Goal: Task Accomplishment & Management: Complete application form

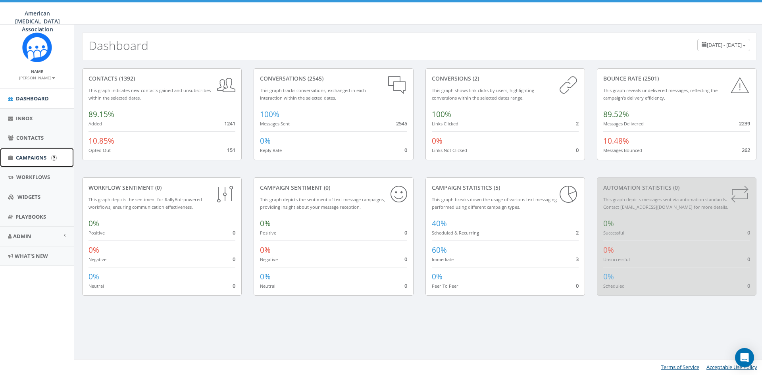
click at [36, 153] on link "Campaigns" at bounding box center [37, 157] width 74 height 19
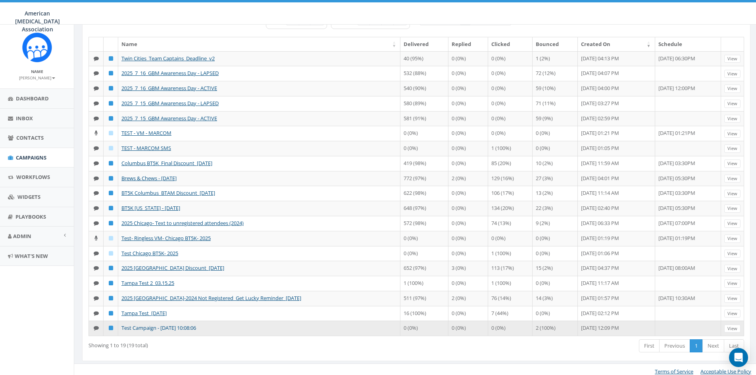
scroll to position [75, 0]
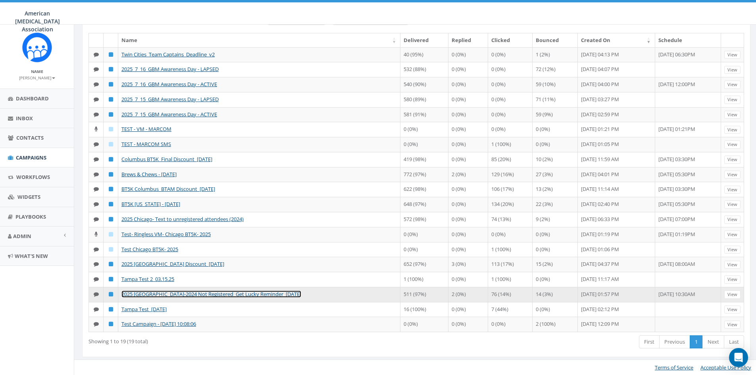
click at [190, 293] on link "2025 Tampa_2023-2024 Not Registered_Get Lucky Reminder_03.15.25" at bounding box center [211, 293] width 180 height 7
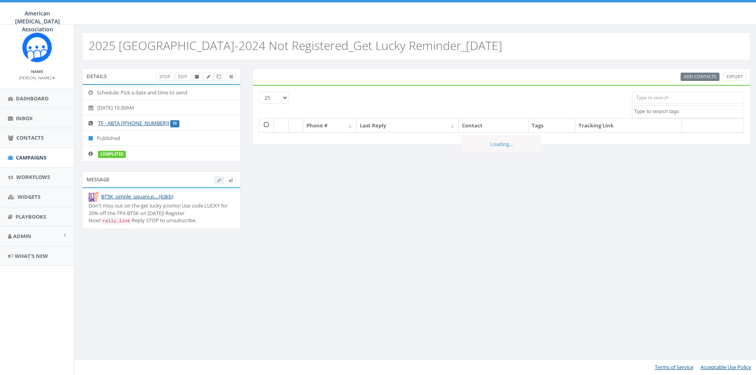
select select
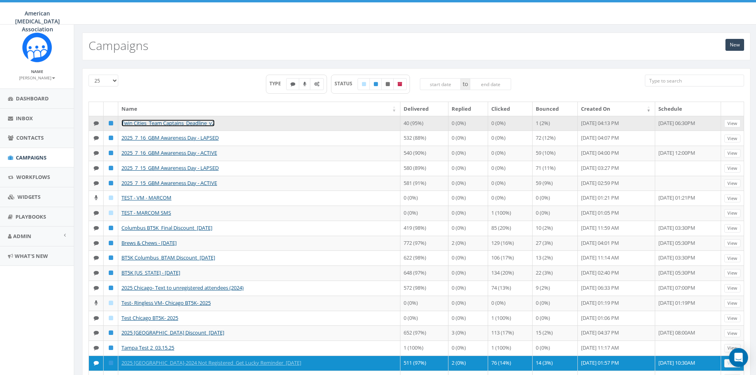
click at [163, 121] on link "Twin Cities_Team Captains_Deadline_v2" at bounding box center [167, 122] width 93 height 7
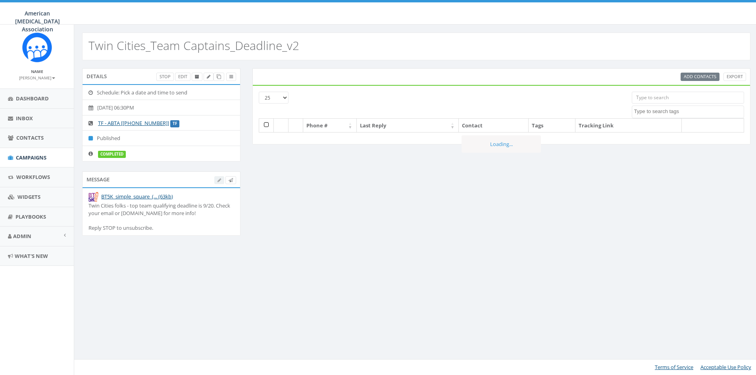
select select
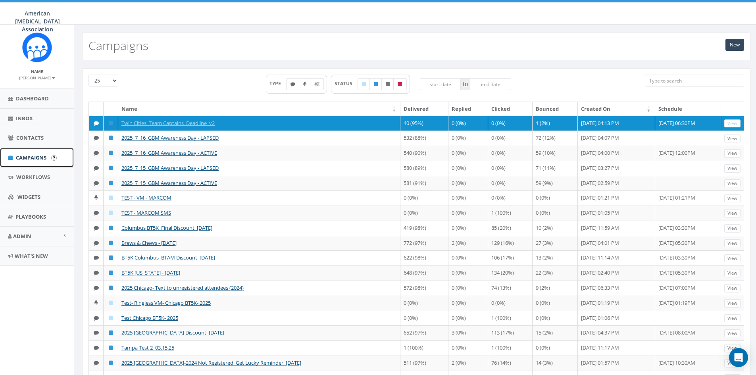
click at [30, 158] on span "Campaigns" at bounding box center [31, 157] width 31 height 7
click at [734, 46] on link "New" at bounding box center [734, 45] width 19 height 12
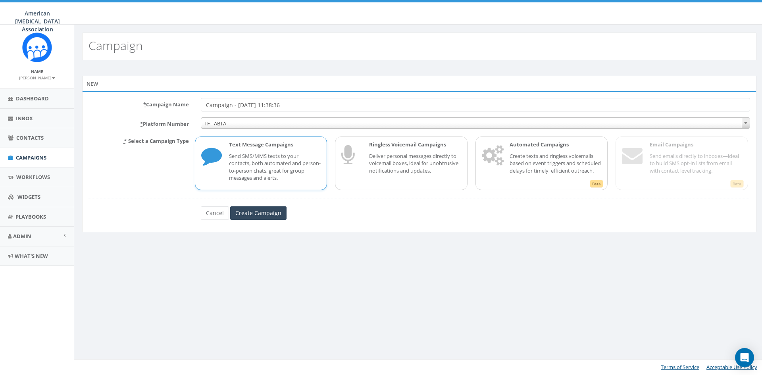
drag, startPoint x: 232, startPoint y: 104, endPoint x: 160, endPoint y: 104, distance: 71.8
click at [161, 104] on div "* Campaign Name Campaign - [DATE] 11:38:36" at bounding box center [419, 104] width 673 height 13
drag, startPoint x: 337, startPoint y: 106, endPoint x: 306, endPoint y: 106, distance: 31.3
click at [306, 106] on input "New York BT5K Reminder - 09/16/2025, 11:38:36" at bounding box center [475, 104] width 549 height 13
type input "[US_STATE] BT5K Reminder - [DATE]"
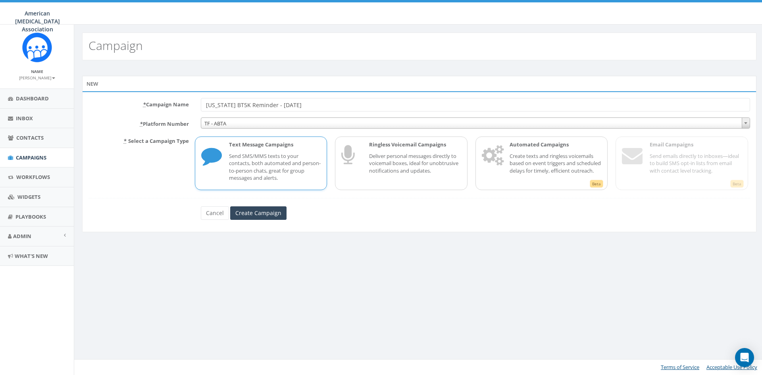
click at [242, 123] on span "TF - ABTA" at bounding box center [475, 123] width 548 height 11
click at [294, 167] on p "Send SMS/MMS texts to your contacts, both automated and person-to-person chats,…" at bounding box center [275, 166] width 92 height 29
click at [263, 212] on input "Create Campaign" at bounding box center [258, 212] width 56 height 13
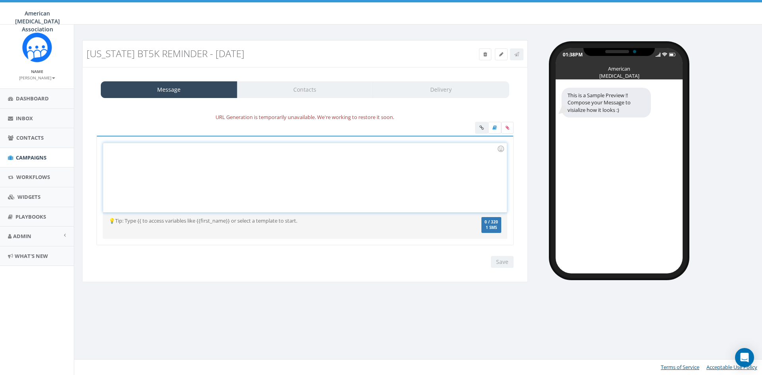
click at [192, 161] on div at bounding box center [304, 177] width 403 height 69
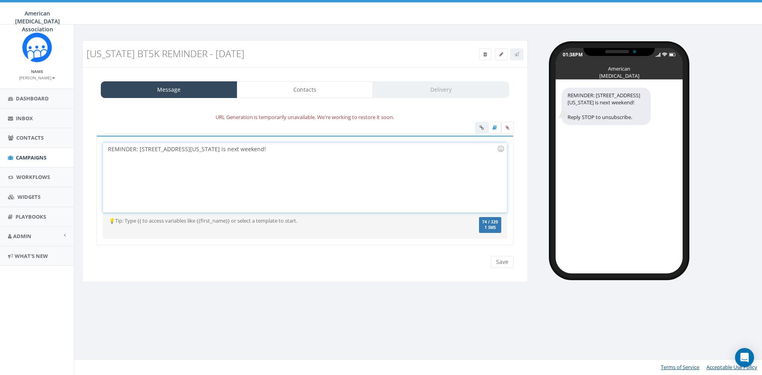
click at [235, 149] on div "REMINDER: 2025 New York BT5K is next weekend!" at bounding box center [304, 177] width 403 height 69
click at [136, 149] on div "REMINDER: 2025 New York BT5K is next weekend (9/28)! Register at bt5k.org" at bounding box center [304, 177] width 403 height 69
click at [276, 149] on div "REMINDER: 2025 New York BT5K is next weekend (9/28)! Register at bt5k.org" at bounding box center [304, 177] width 403 height 69
click at [338, 150] on div "REMINDER: [STREET_ADDRESS][US_STATE] is next weekend (9/28)! Register now at [D…" at bounding box center [304, 177] width 403 height 69
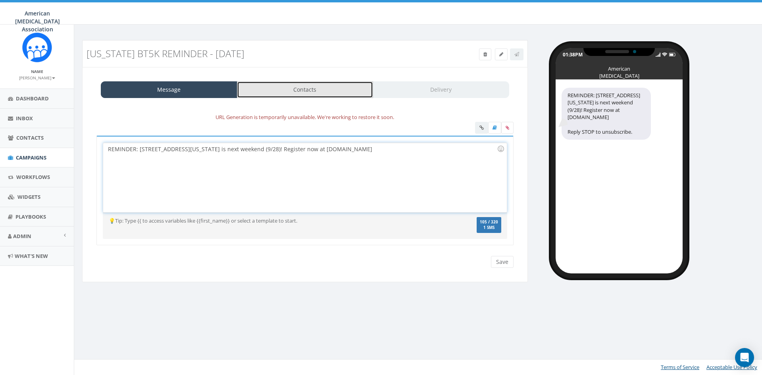
click at [289, 92] on link "Contacts" at bounding box center [305, 89] width 136 height 17
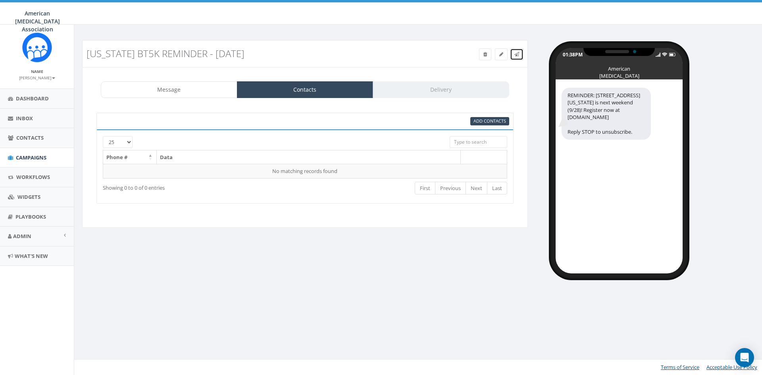
click at [515, 52] on icon at bounding box center [516, 54] width 5 height 5
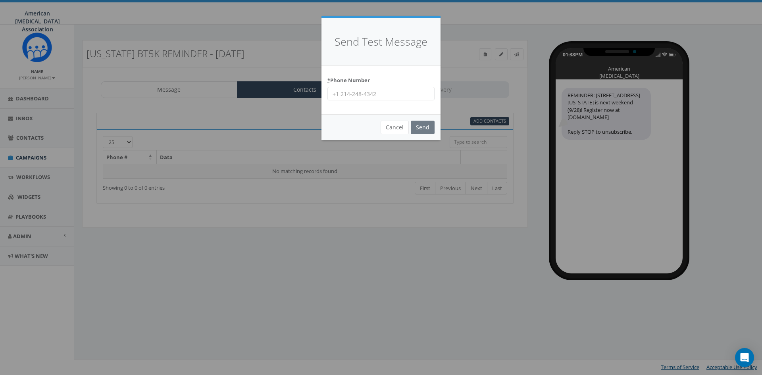
click at [356, 93] on input "* Phone Number" at bounding box center [380, 93] width 107 height 13
type input "9735257925"
click at [421, 125] on input "Send" at bounding box center [423, 127] width 24 height 13
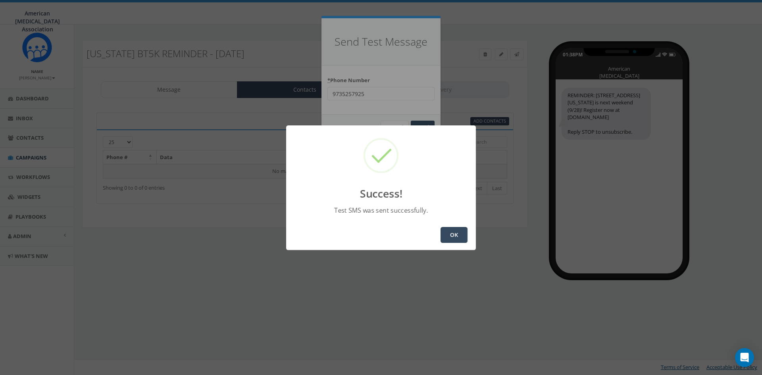
click at [450, 236] on button "OK" at bounding box center [453, 235] width 27 height 16
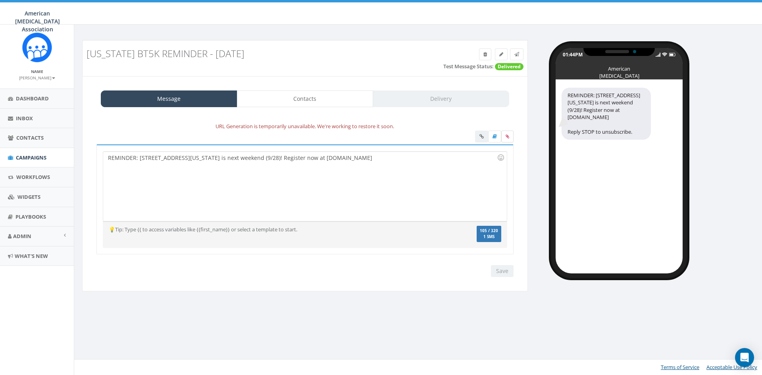
click at [505, 135] on label at bounding box center [507, 137] width 12 height 12
click at [0, 0] on input "file" at bounding box center [0, 0] width 0 height 0
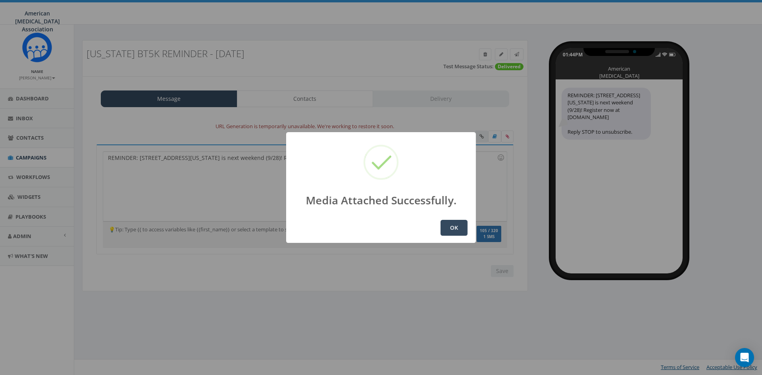
click at [449, 230] on button "OK" at bounding box center [453, 228] width 27 height 16
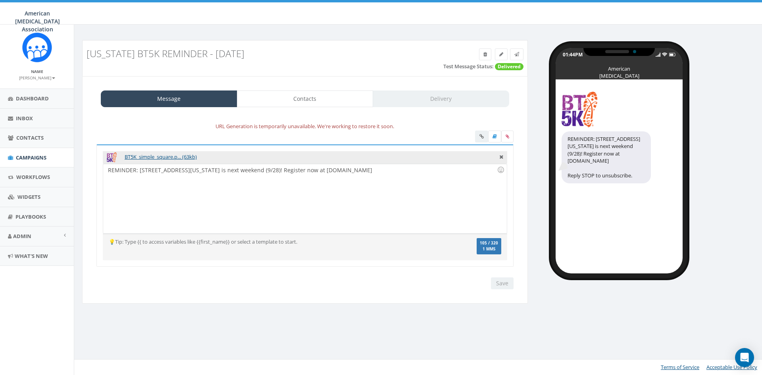
click at [254, 169] on div "REMINDER: [STREET_ADDRESS][US_STATE] is next weekend (9/28)! Register now at [D…" at bounding box center [304, 198] width 403 height 69
click at [519, 55] on link at bounding box center [516, 54] width 13 height 12
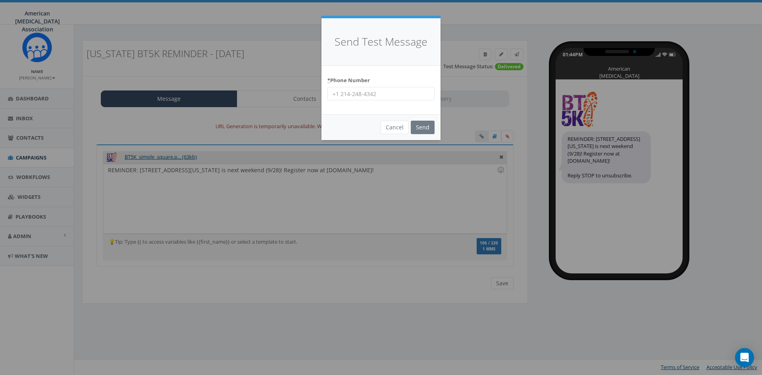
click at [383, 91] on input "* Phone Number" at bounding box center [380, 93] width 107 height 13
type input "9735257925"
click at [423, 129] on input "Send" at bounding box center [423, 127] width 24 height 13
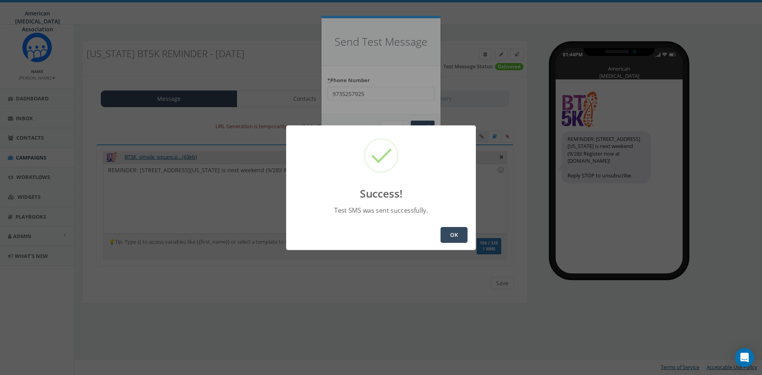
click at [459, 236] on button "OK" at bounding box center [453, 235] width 27 height 16
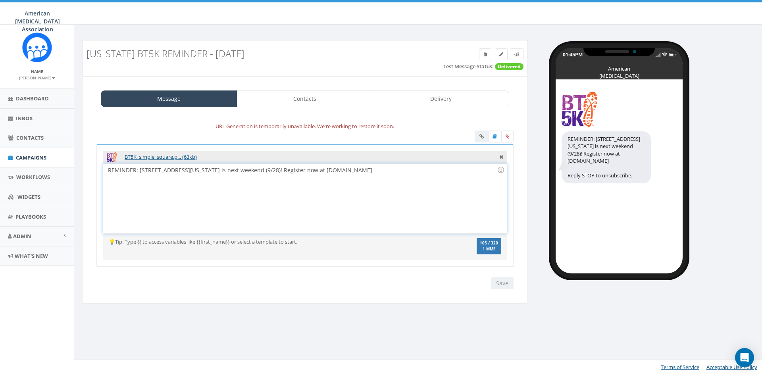
click at [335, 173] on div "REMINDER: [STREET_ADDRESS][US_STATE] is next weekend (9/28)! Register now at [D…" at bounding box center [304, 198] width 403 height 69
click at [515, 55] on icon at bounding box center [516, 54] width 5 height 5
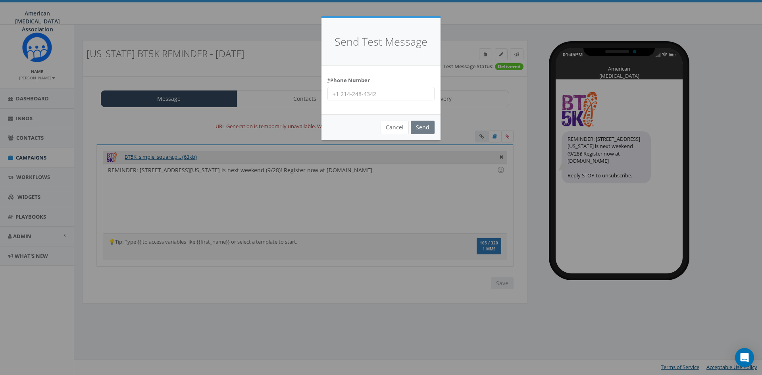
click at [365, 94] on input "* Phone Number" at bounding box center [380, 93] width 107 height 13
type input "2298862094"
click at [424, 127] on input "Send" at bounding box center [423, 127] width 24 height 13
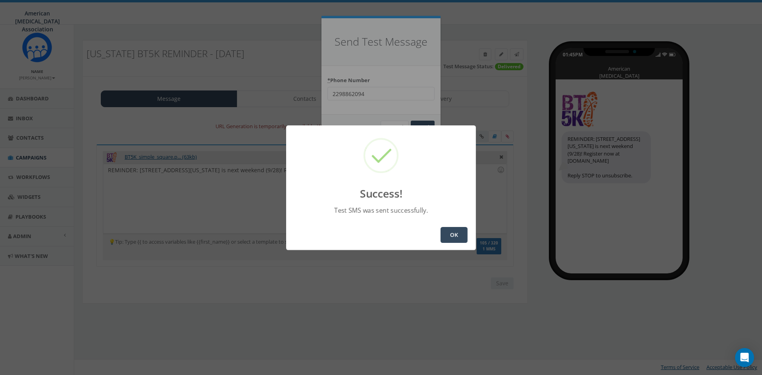
click at [461, 234] on button "OK" at bounding box center [453, 235] width 27 height 16
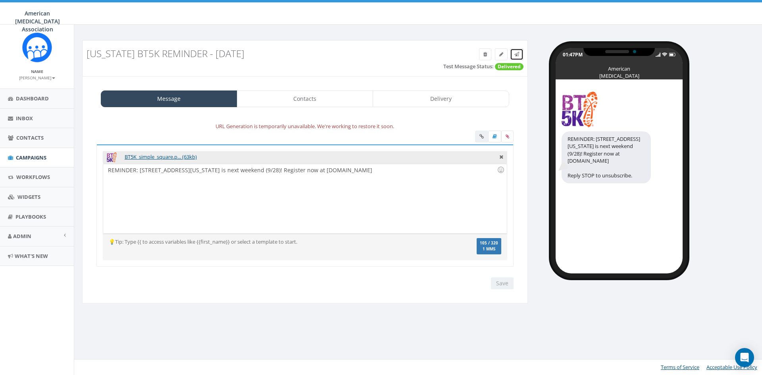
click at [519, 57] on link at bounding box center [516, 54] width 13 height 12
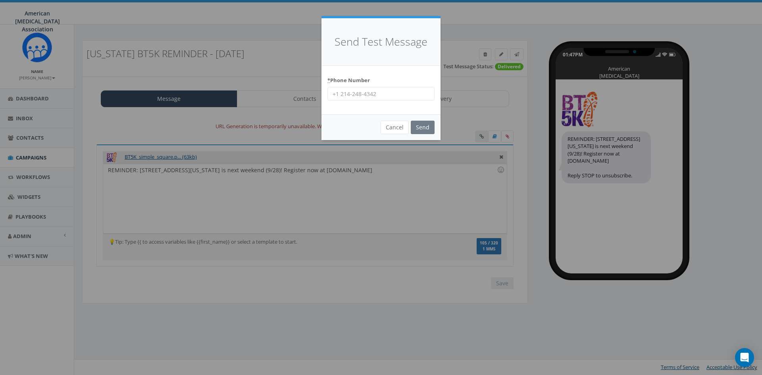
click at [375, 93] on input "* Phone Number" at bounding box center [380, 93] width 107 height 13
type input "3127999907"
click at [424, 127] on input "Send" at bounding box center [423, 127] width 24 height 13
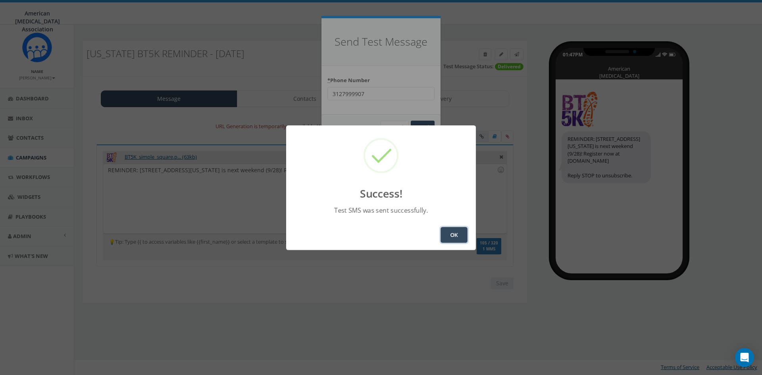
click at [454, 234] on button "OK" at bounding box center [453, 235] width 27 height 16
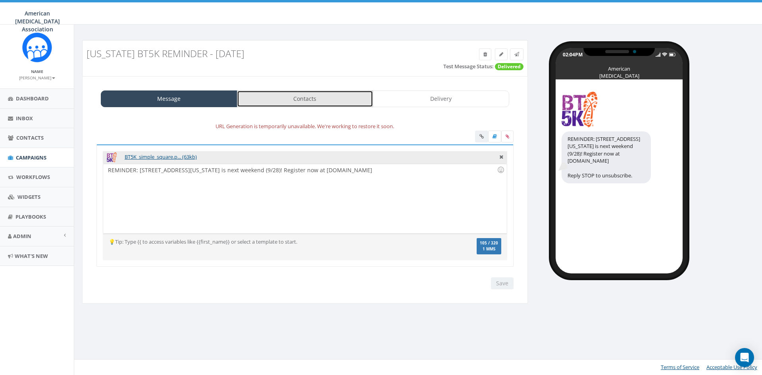
click at [312, 102] on link "Contacts" at bounding box center [305, 98] width 136 height 17
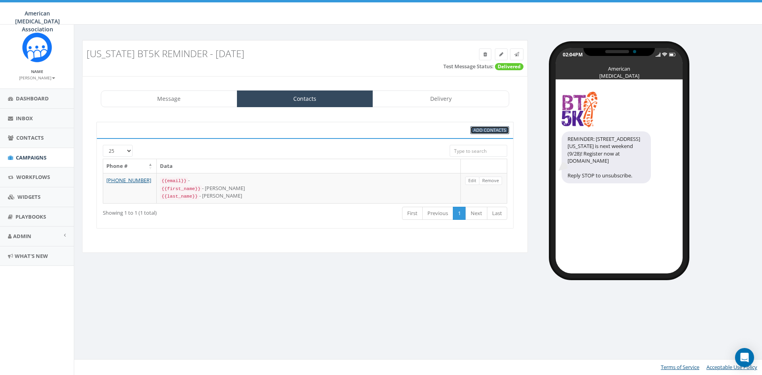
click at [490, 129] on span "Add Contacts" at bounding box center [489, 130] width 33 height 6
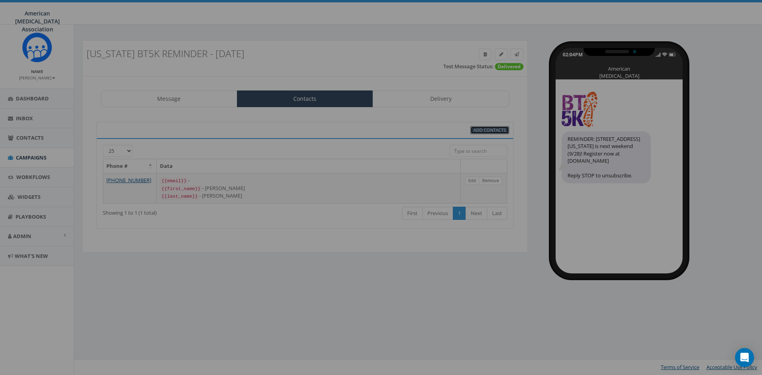
select select
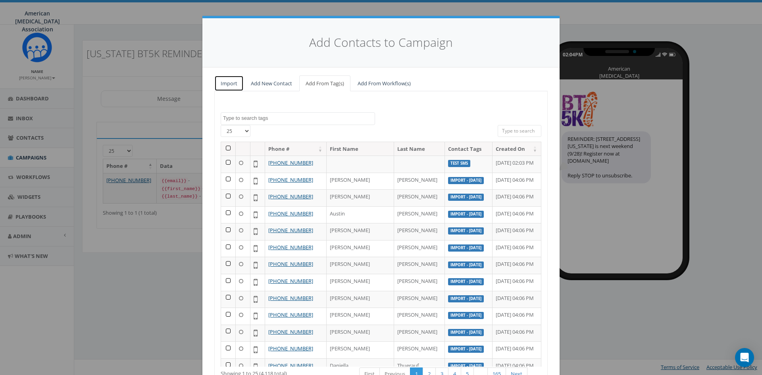
click at [223, 84] on link "Import" at bounding box center [228, 83] width 29 height 16
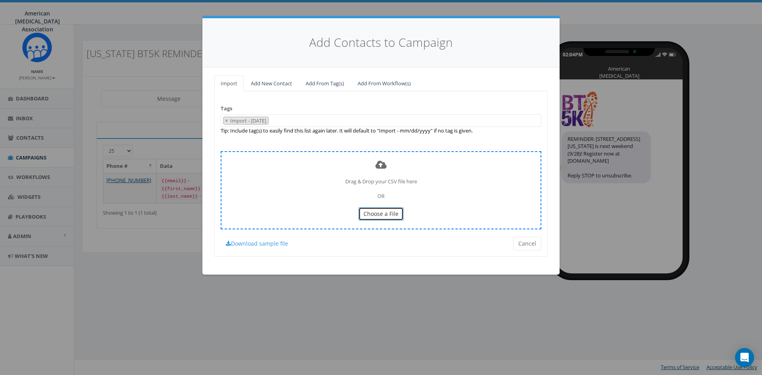
click at [377, 213] on span "Choose a File" at bounding box center [380, 214] width 35 height 8
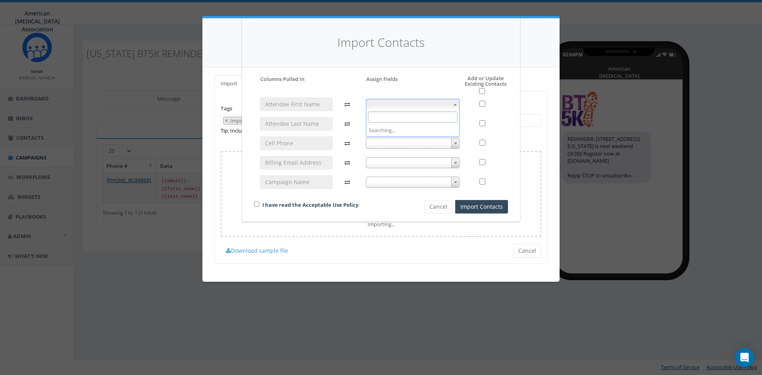
click at [455, 104] on b at bounding box center [455, 105] width 3 height 2
select select "first_name"
click at [390, 121] on span at bounding box center [413, 123] width 94 height 11
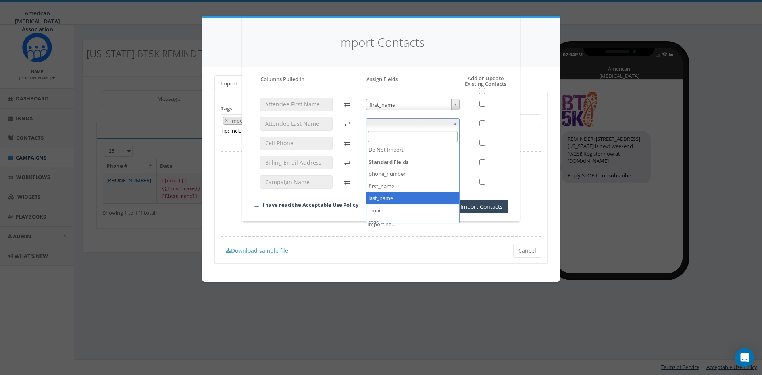
select select "last_name"
click at [383, 140] on span at bounding box center [413, 143] width 94 height 11
select select "phone_number"
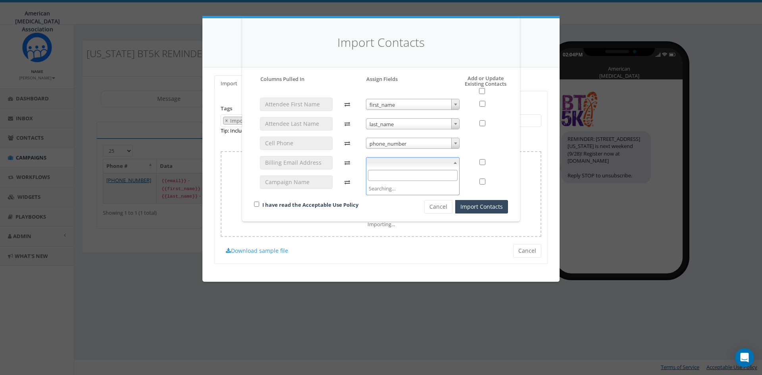
click at [387, 165] on span at bounding box center [413, 162] width 94 height 11
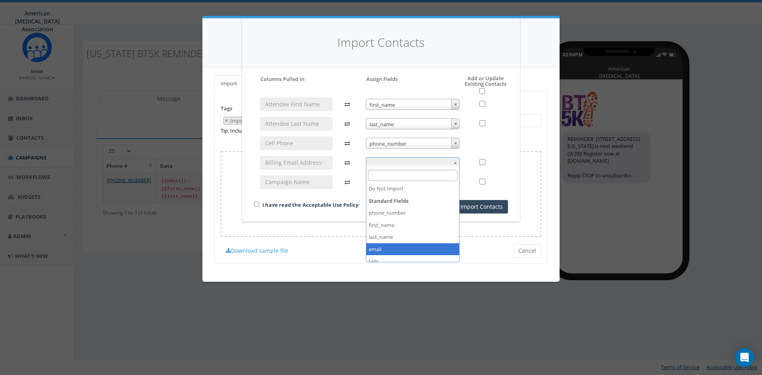
select select "email"
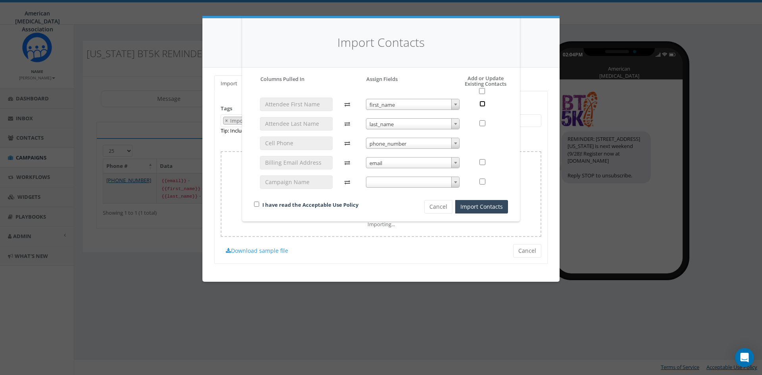
drag, startPoint x: 481, startPoint y: 105, endPoint x: 486, endPoint y: 116, distance: 12.3
click at [481, 105] on input "checkbox" at bounding box center [482, 104] width 6 height 6
checkbox input "true"
click at [483, 122] on input "checkbox" at bounding box center [482, 123] width 6 height 6
checkbox input "true"
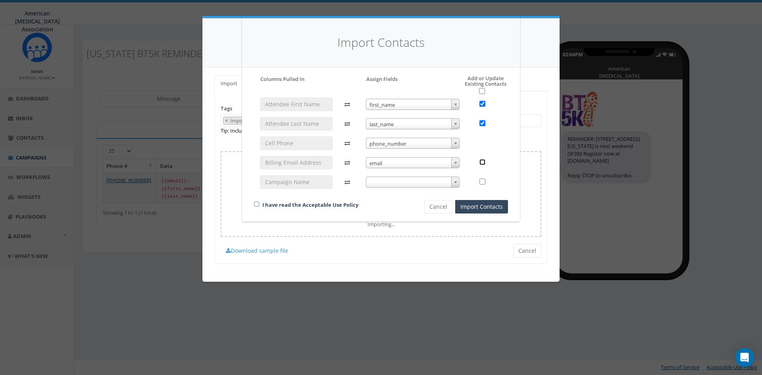
click at [481, 162] on input "checkbox" at bounding box center [482, 162] width 6 height 6
checkbox input "true"
click at [304, 206] on link "I have read the Acceptable Use Policy" at bounding box center [310, 204] width 96 height 7
drag, startPoint x: 256, startPoint y: 202, endPoint x: 292, endPoint y: 206, distance: 35.9
click at [256, 202] on input "checkbox" at bounding box center [256, 204] width 5 height 5
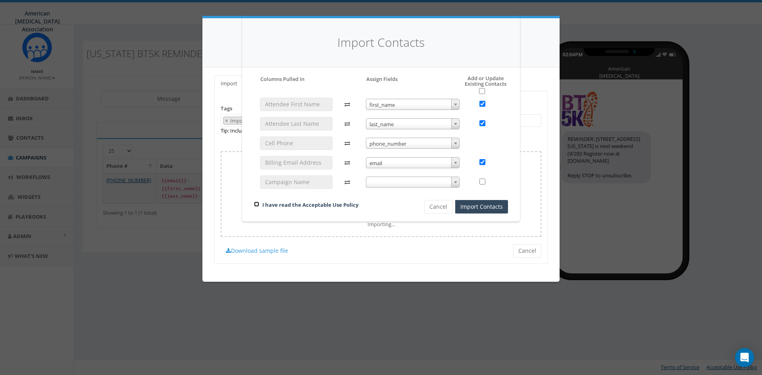
checkbox input "true"
click at [488, 208] on button "Import Contacts" at bounding box center [481, 206] width 53 height 13
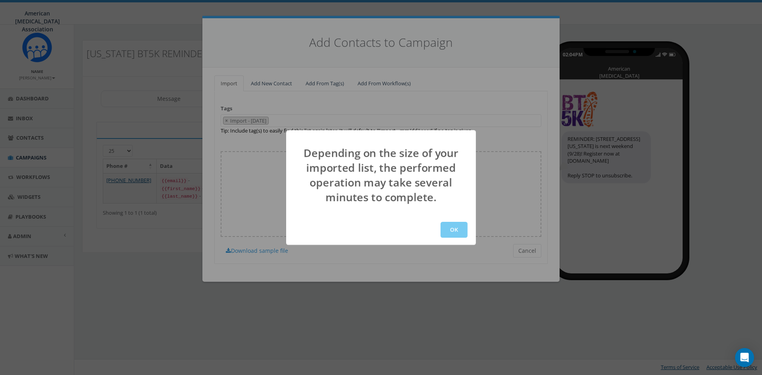
click at [454, 229] on button "OK" at bounding box center [453, 230] width 27 height 16
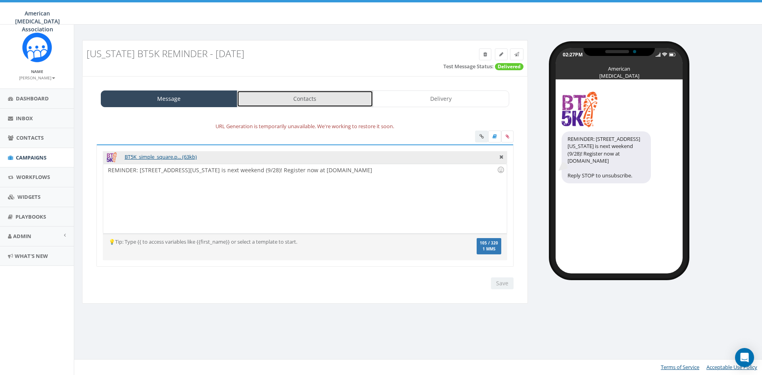
click at [297, 100] on link "Contacts" at bounding box center [305, 98] width 136 height 17
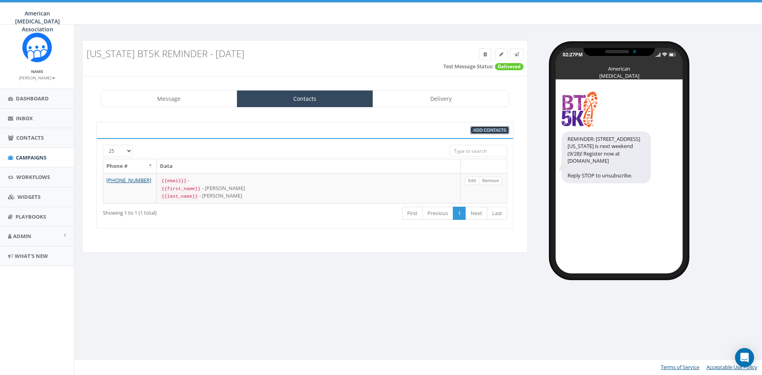
click at [484, 130] on span "Add Contacts" at bounding box center [489, 130] width 33 height 6
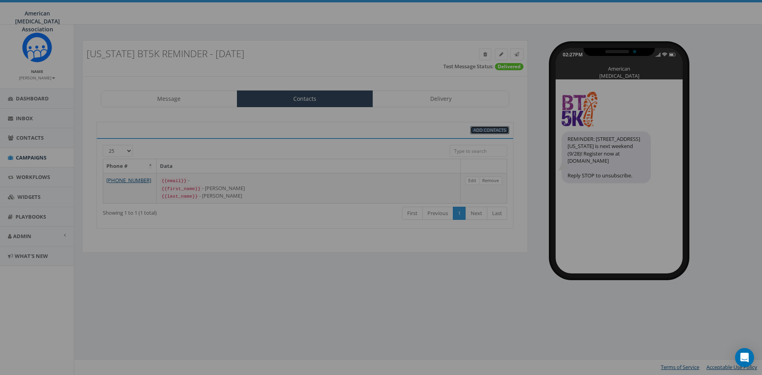
select select
